Goal: Transaction & Acquisition: Purchase product/service

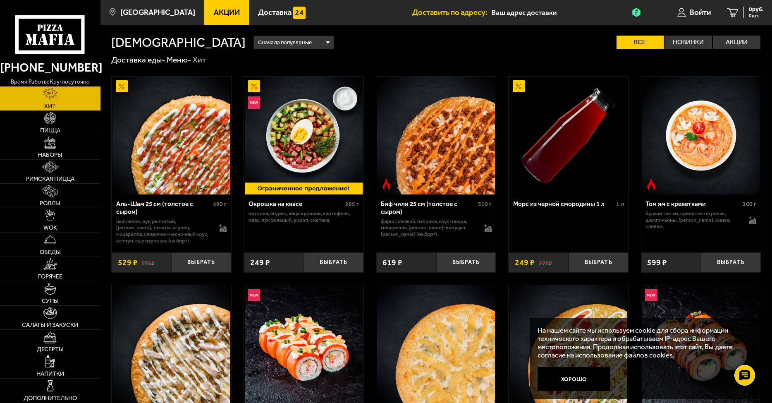
click at [515, 14] on input "text" at bounding box center [569, 12] width 154 height 15
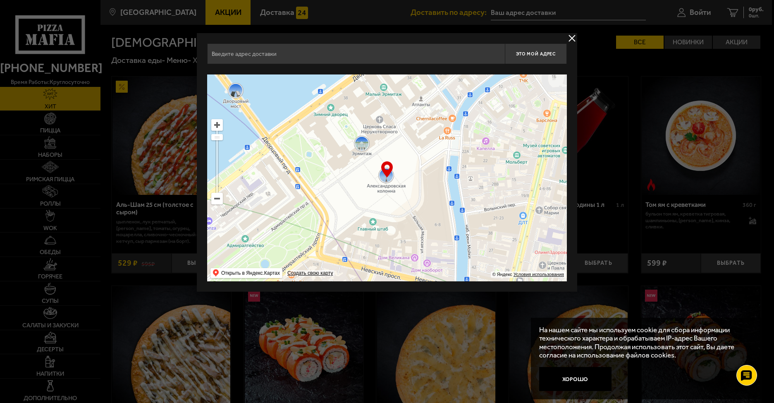
click at [574, 38] on button "delivery type" at bounding box center [572, 38] width 10 height 10
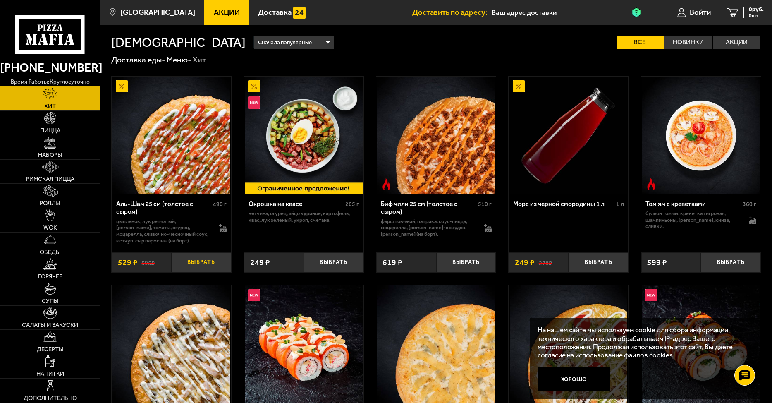
click at [205, 261] on button "Выбрать" at bounding box center [201, 262] width 60 height 20
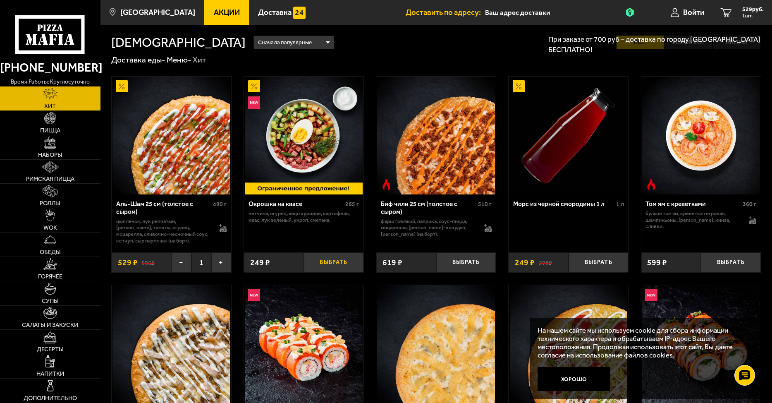
click at [341, 266] on button "Выбрать" at bounding box center [334, 262] width 60 height 20
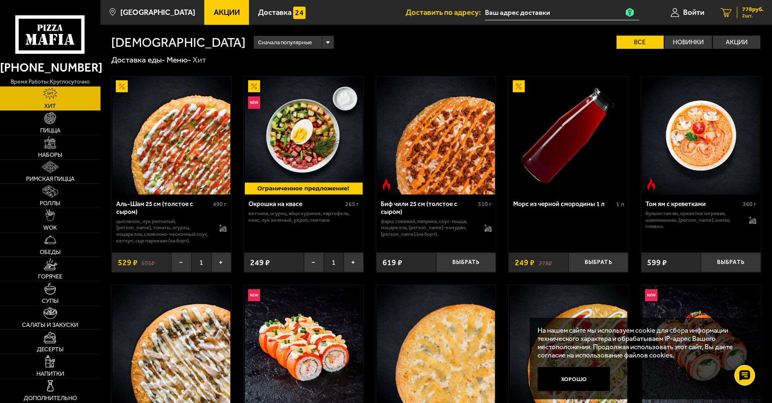
click at [747, 12] on span "778 руб." at bounding box center [753, 10] width 22 height 6
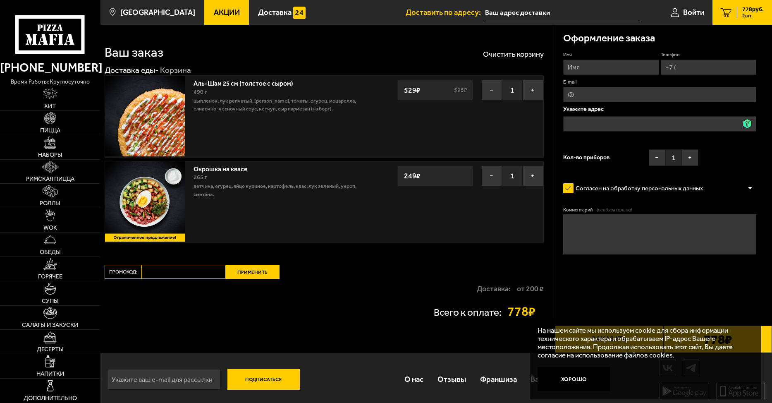
click at [615, 67] on input "Имя" at bounding box center [611, 67] width 96 height 15
click at [702, 67] on input "Телефон" at bounding box center [709, 67] width 96 height 15
click at [655, 88] on input "E-mail" at bounding box center [659, 94] width 193 height 15
click at [640, 124] on input "text" at bounding box center [659, 123] width 193 height 15
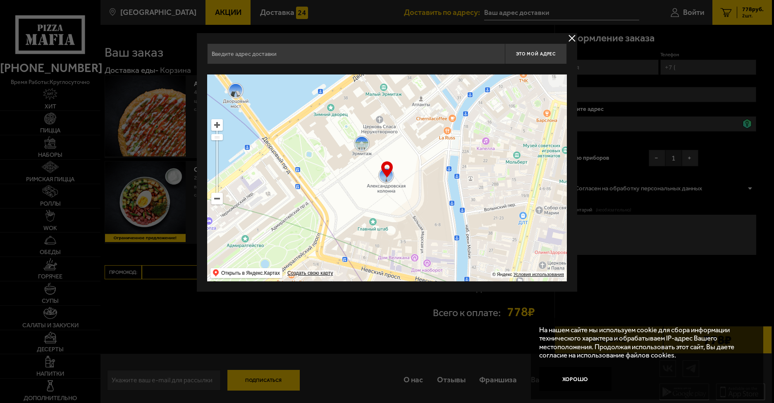
click at [428, 143] on ymaps at bounding box center [387, 177] width 360 height 207
click at [430, 142] on ymaps at bounding box center [387, 177] width 360 height 207
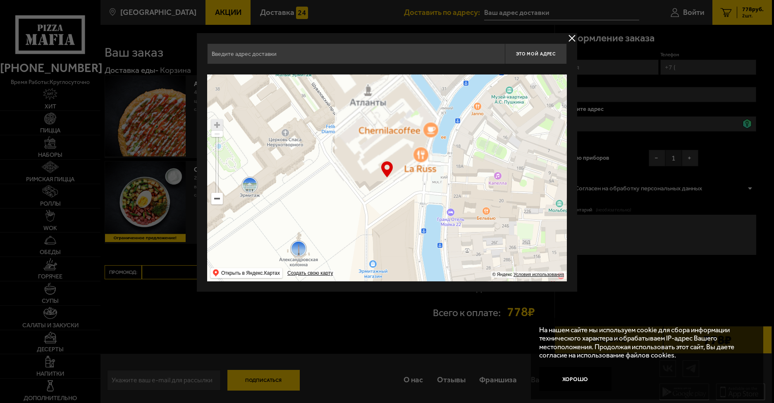
type input "[STREET_ADDRESS]"
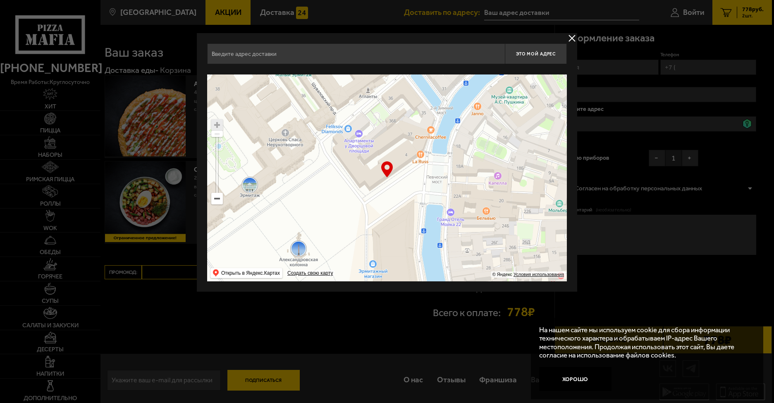
type input "[STREET_ADDRESS]"
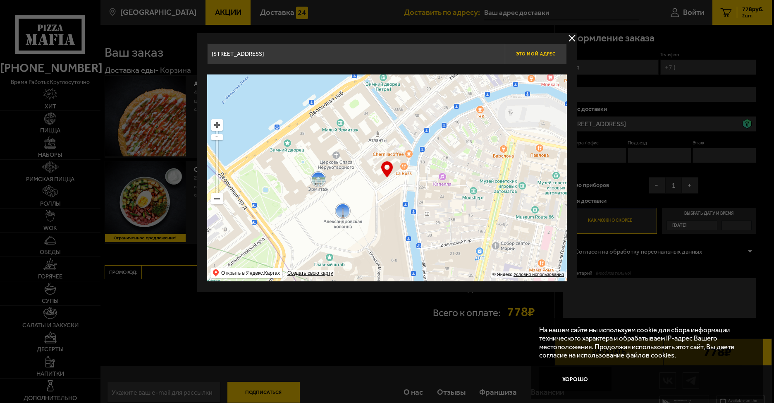
click at [542, 55] on span "Это мой адрес" at bounding box center [536, 53] width 40 height 5
type input "[STREET_ADDRESS]"
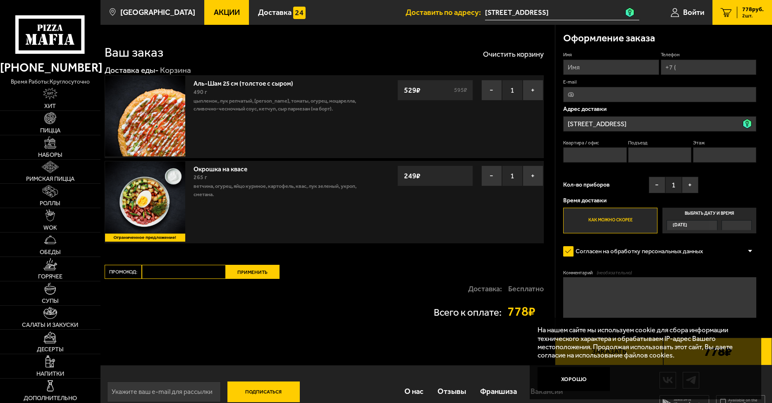
click at [575, 155] on input "Квартира / офис" at bounding box center [594, 154] width 63 height 15
drag, startPoint x: 638, startPoint y: 156, endPoint x: 703, endPoint y: 159, distance: 65.0
click at [641, 157] on input "Подъезд" at bounding box center [659, 154] width 63 height 15
click at [724, 159] on input "Этаж" at bounding box center [724, 154] width 63 height 15
click at [712, 213] on label "Выбрать дату и время [DATE]" at bounding box center [709, 221] width 94 height 26
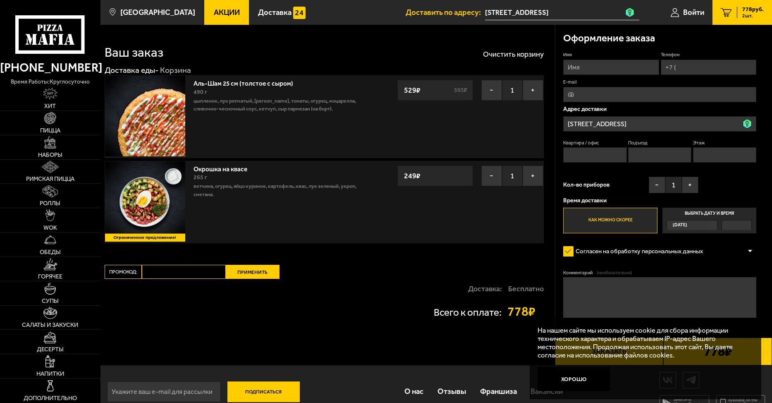
click at [0, 0] on input "Выбрать дату и время [DATE]" at bounding box center [0, 0] width 0 height 0
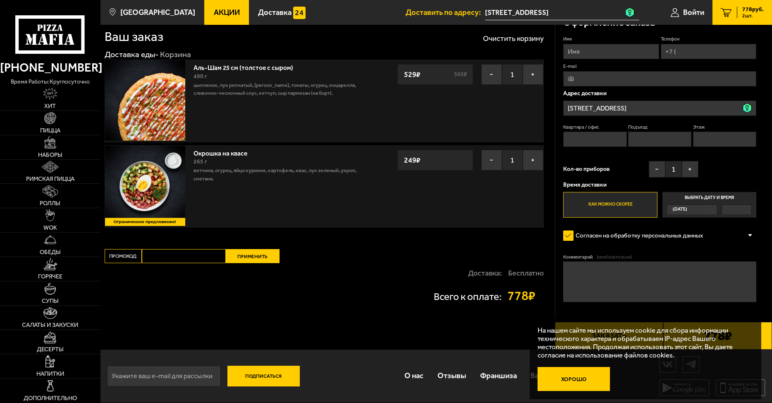
drag, startPoint x: 572, startPoint y: 376, endPoint x: 602, endPoint y: 376, distance: 30.2
click at [573, 376] on button "Хорошо" at bounding box center [574, 379] width 72 height 24
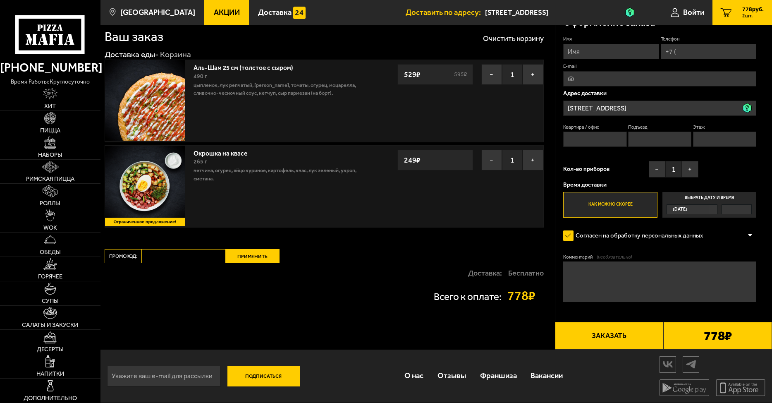
click at [616, 339] on button "Заказать" at bounding box center [609, 335] width 109 height 27
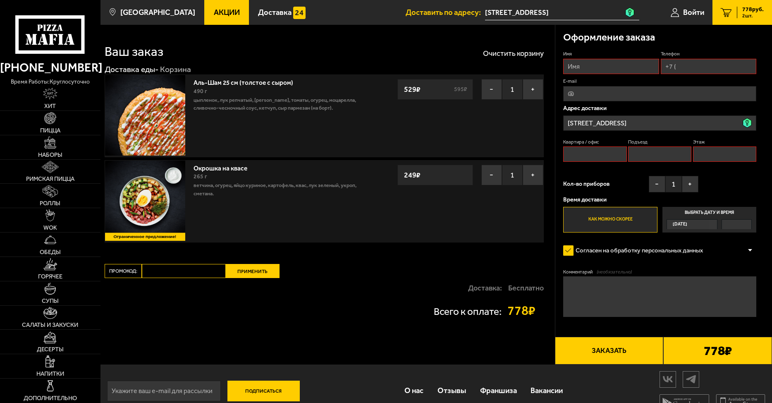
scroll to position [0, 0]
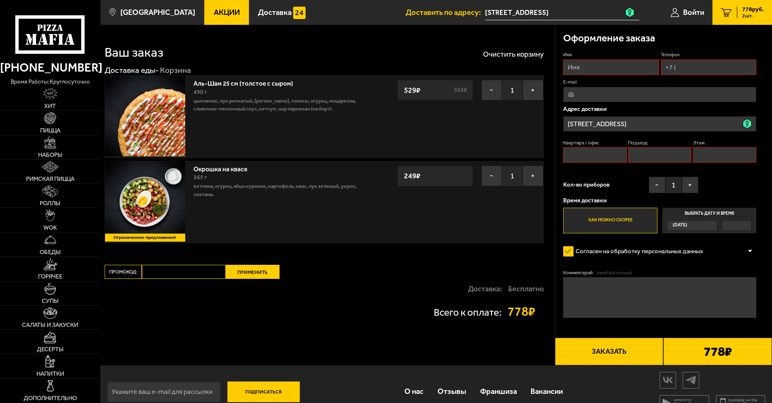
click at [604, 154] on input "Квартира / офис" at bounding box center [594, 154] width 63 height 15
type input "1"
click at [653, 159] on input "Подъезд" at bounding box center [659, 154] width 63 height 15
type input "1"
click at [713, 157] on input "Этаж" at bounding box center [724, 154] width 63 height 15
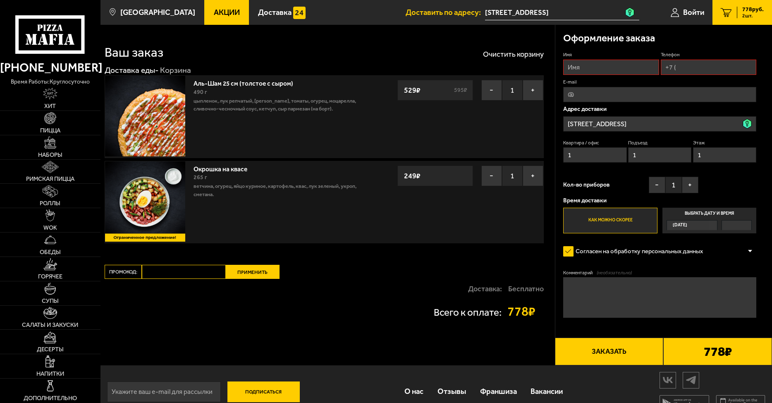
type input "1"
click at [604, 67] on input "Имя" at bounding box center [611, 67] width 96 height 15
click at [617, 68] on input "Имя" at bounding box center [611, 67] width 96 height 15
type input "фы"
click at [689, 70] on input "Телефон" at bounding box center [709, 67] width 96 height 15
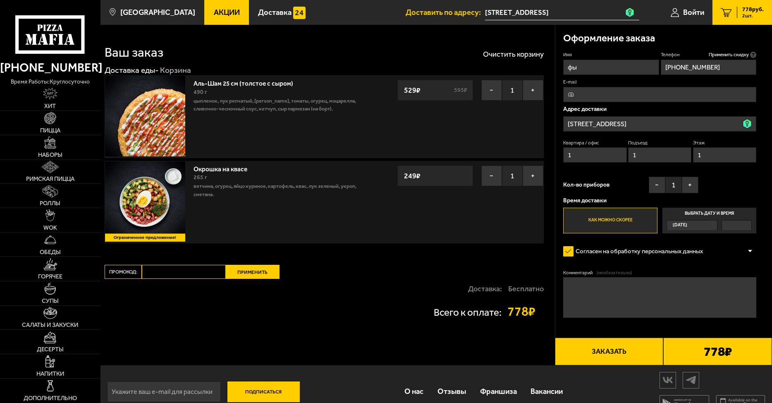
type input "[PHONE_NUMBER]"
click at [613, 349] on button "Заказать" at bounding box center [609, 350] width 109 height 27
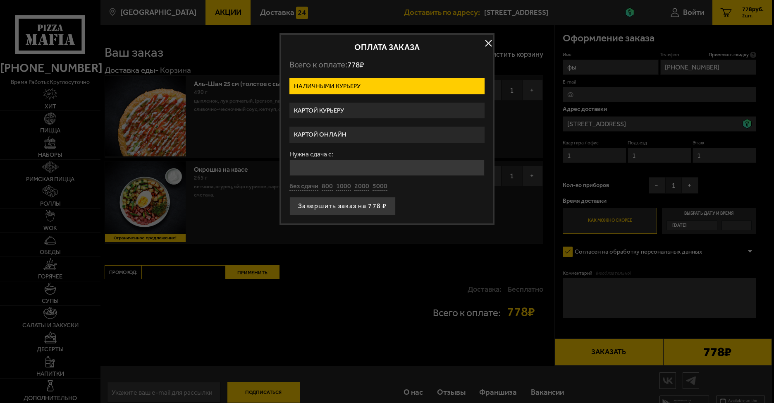
click at [331, 134] on label "Картой онлайн" at bounding box center [386, 135] width 195 height 16
click at [0, 0] on input "Картой онлайн" at bounding box center [0, 0] width 0 height 0
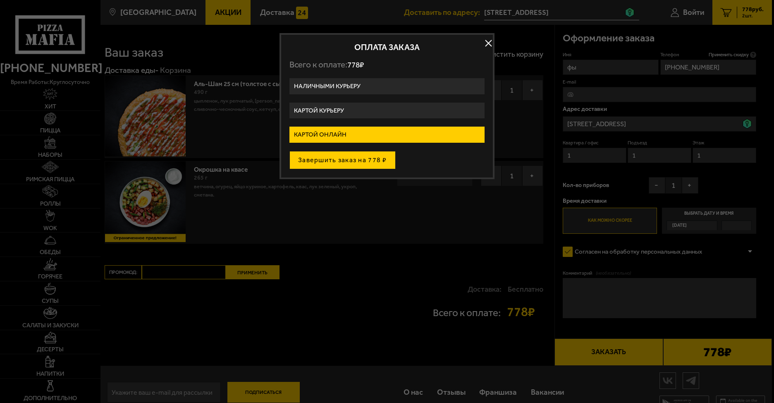
click at [335, 159] on button "Завершить заказ на 778 ₽" at bounding box center [342, 160] width 106 height 18
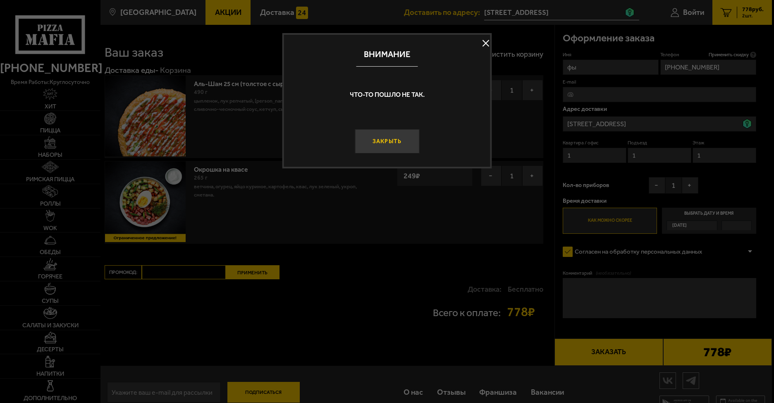
click at [392, 143] on button "Закрыть" at bounding box center [387, 141] width 65 height 24
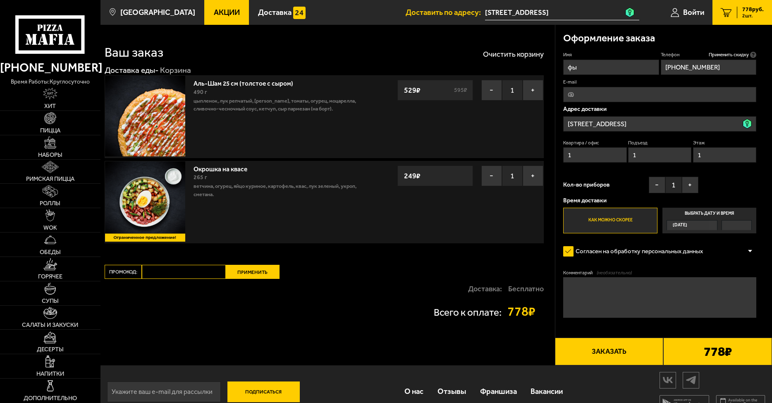
click at [626, 346] on button "Заказать" at bounding box center [609, 350] width 109 height 27
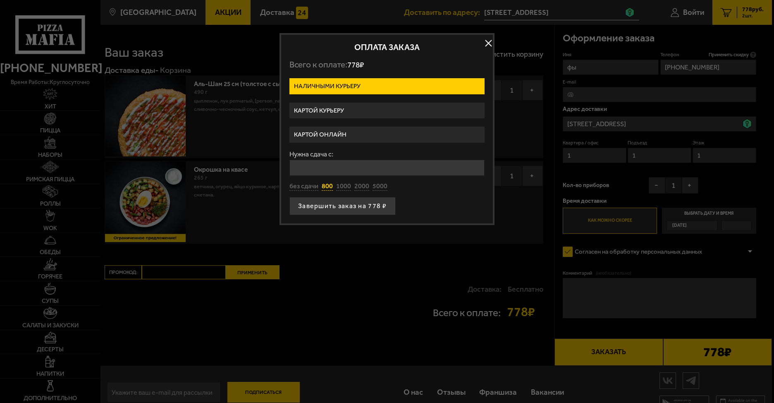
click at [323, 187] on button "800" at bounding box center [327, 186] width 11 height 9
click at [347, 189] on button "1000" at bounding box center [343, 186] width 15 height 9
type input "1000"
click at [340, 111] on label "Картой курьеру" at bounding box center [386, 111] width 195 height 16
click at [0, 0] on input "Картой курьеру" at bounding box center [0, 0] width 0 height 0
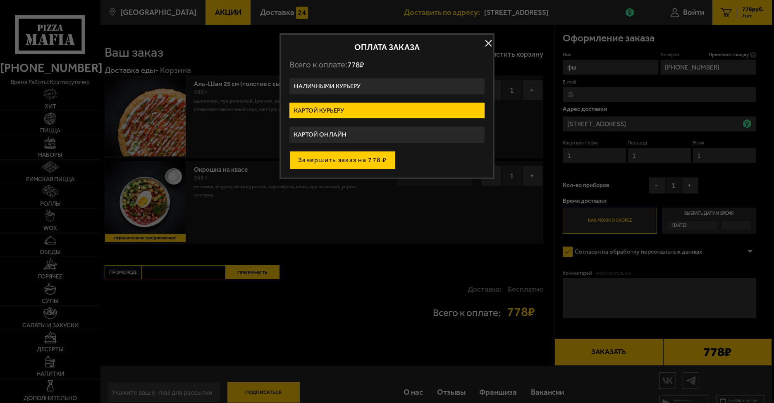
click at [339, 161] on button "Завершить заказ на 778 ₽" at bounding box center [342, 160] width 106 height 18
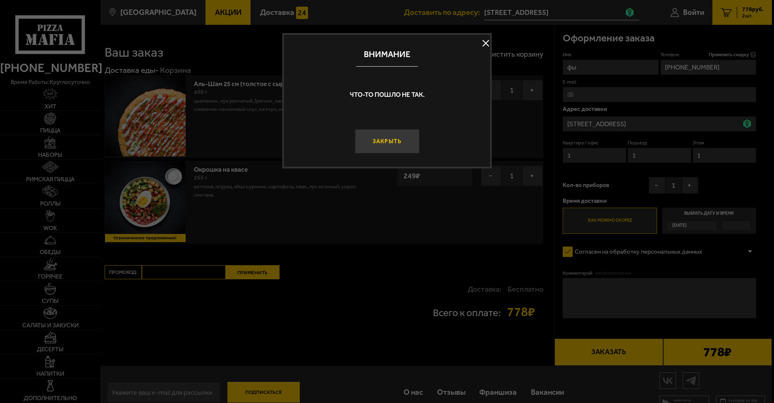
click at [389, 144] on button "Закрыть" at bounding box center [387, 141] width 65 height 24
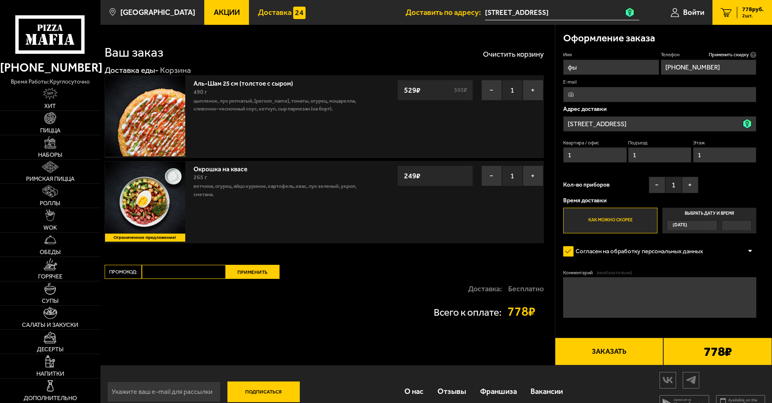
click at [258, 14] on span "Доставка" at bounding box center [274, 13] width 33 height 8
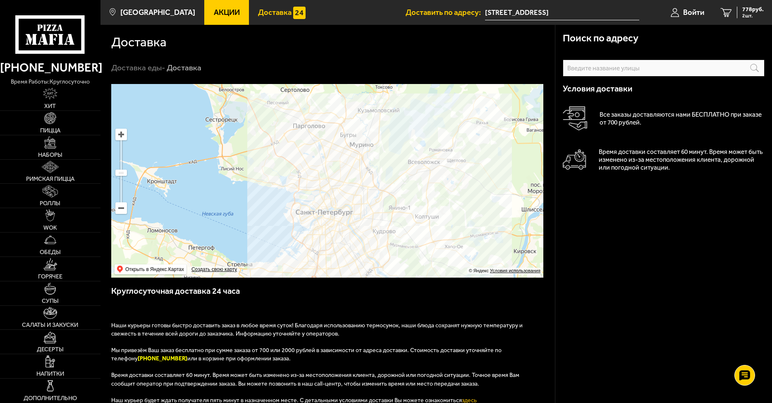
drag, startPoint x: 345, startPoint y: 117, endPoint x: 392, endPoint y: 152, distance: 58.6
click at [392, 152] on ymaps at bounding box center [327, 181] width 432 height 194
click at [368, 148] on ymaps at bounding box center [327, 181] width 432 height 194
click at [372, 127] on ymaps at bounding box center [327, 181] width 432 height 194
click at [344, 221] on ymaps at bounding box center [327, 181] width 432 height 194
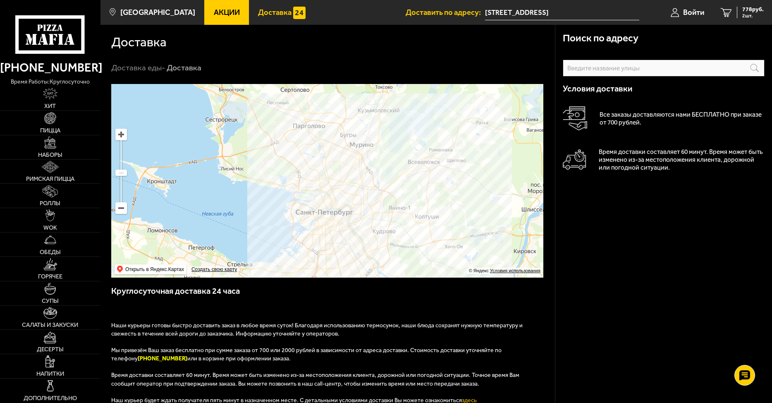
click at [368, 214] on ymaps at bounding box center [327, 181] width 432 height 194
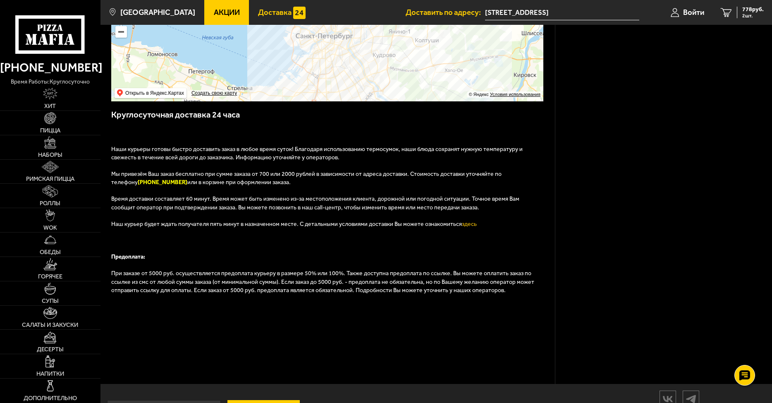
scroll to position [212, 0]
